Goal: Information Seeking & Learning: Learn about a topic

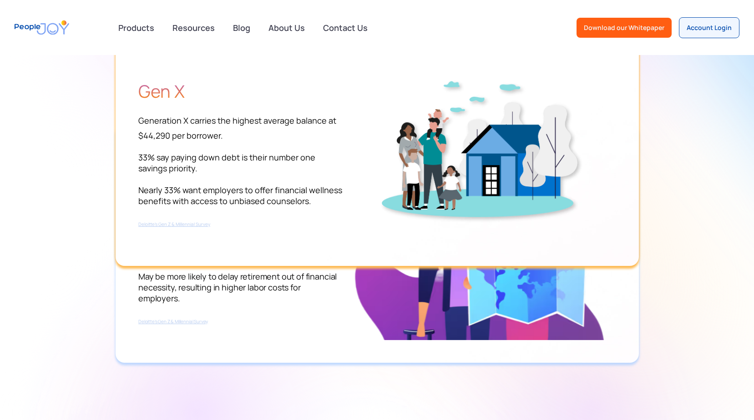
scroll to position [1274, 0]
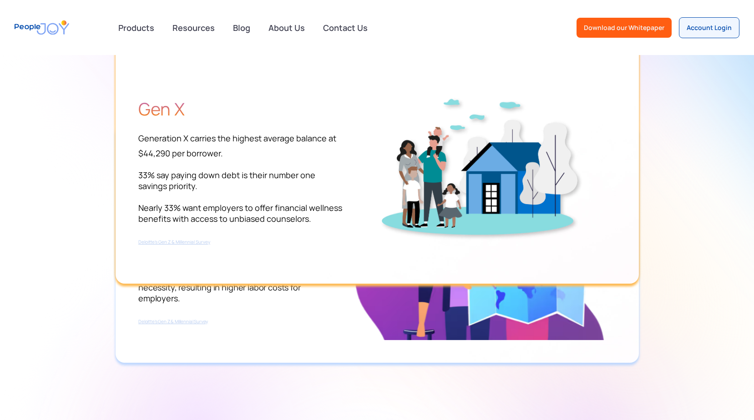
click at [179, 243] on span "Deloitte’s Gen Z & Millennial Survey" at bounding box center [174, 242] width 72 height 6
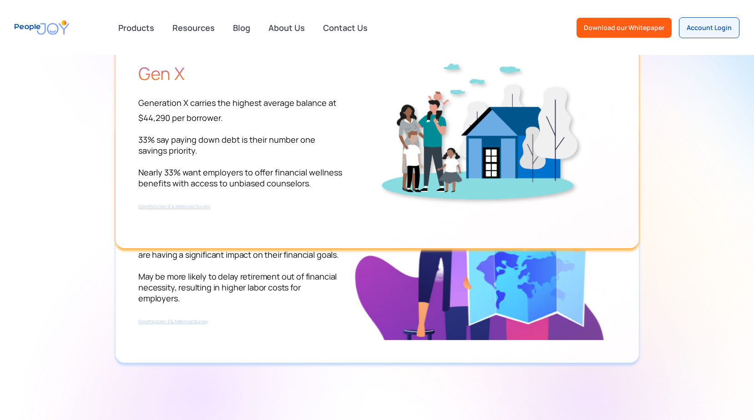
scroll to position [1319, 0]
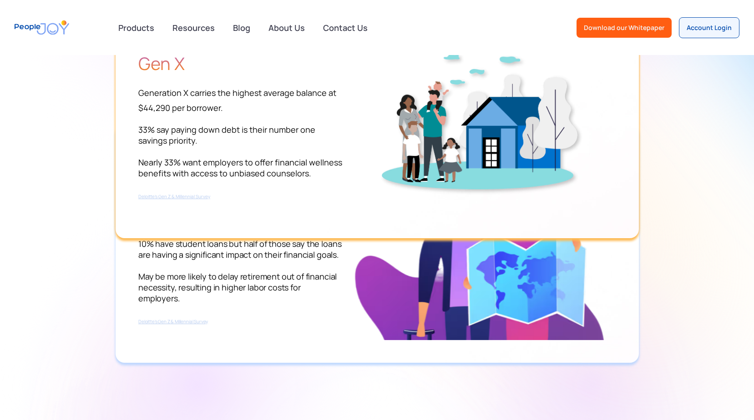
click at [364, 131] on img at bounding box center [479, 102] width 273 height 225
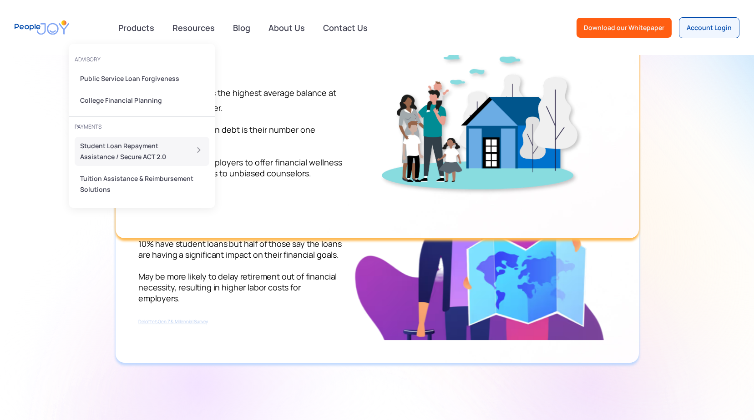
click at [125, 156] on div "Student Loan Repayment Assistance / Secure ACT 2.0" at bounding box center [131, 152] width 102 height 22
